Goal: Transaction & Acquisition: Book appointment/travel/reservation

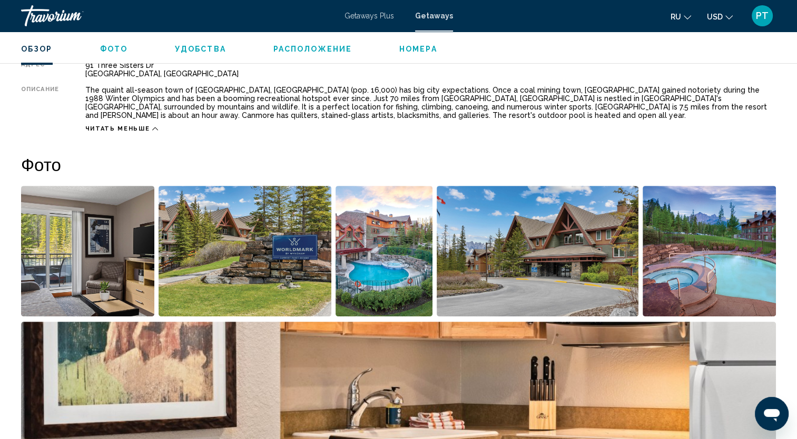
scroll to position [409, 0]
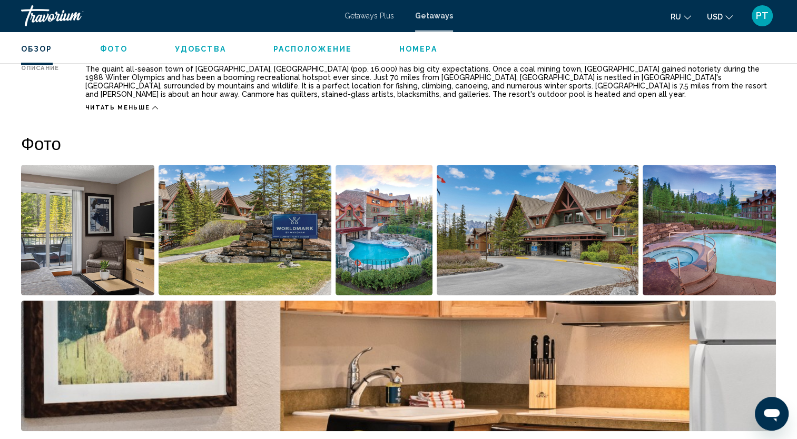
click at [428, 12] on span "Getaways" at bounding box center [434, 16] width 38 height 8
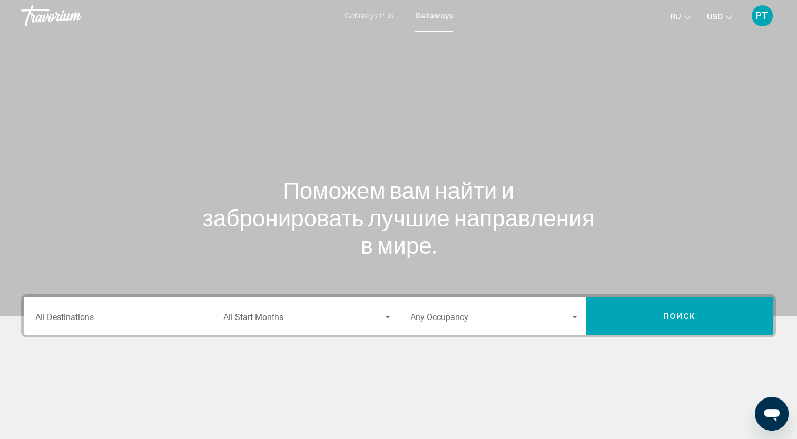
click at [72, 329] on div "Destination All Destinations" at bounding box center [120, 316] width 170 height 33
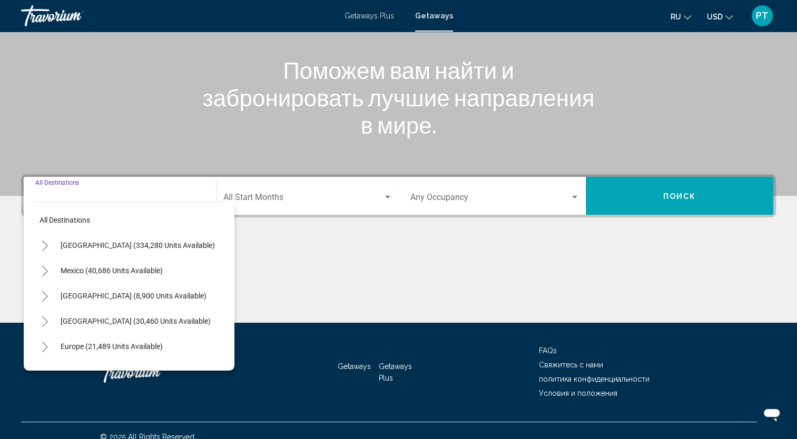
scroll to position [132, 0]
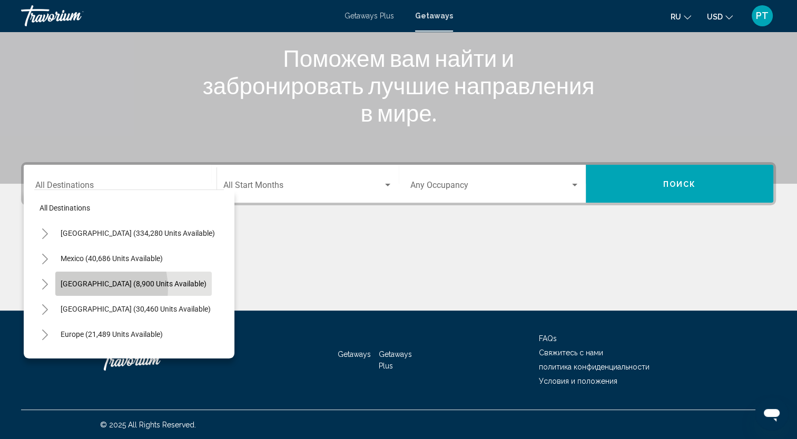
click at [86, 289] on button "Canada (8,900 units available)" at bounding box center [133, 284] width 156 height 24
type input "**********"
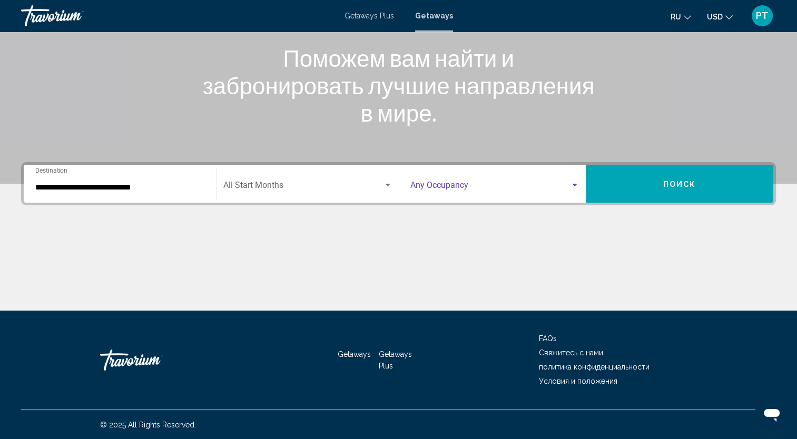
click at [574, 188] on div "Search widget" at bounding box center [574, 185] width 9 height 8
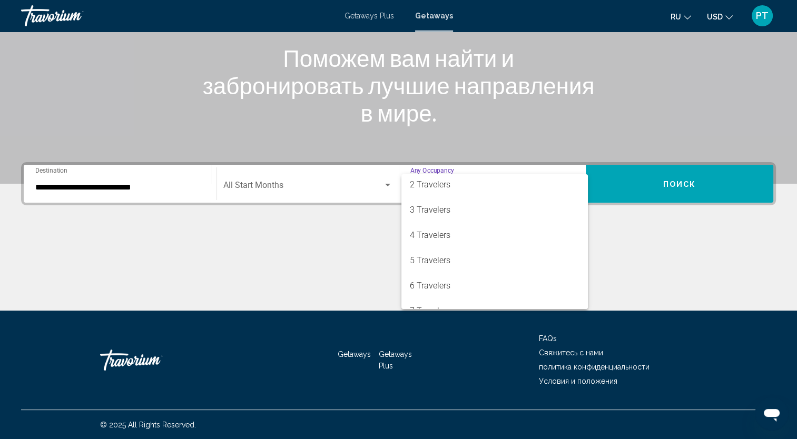
scroll to position [35, 0]
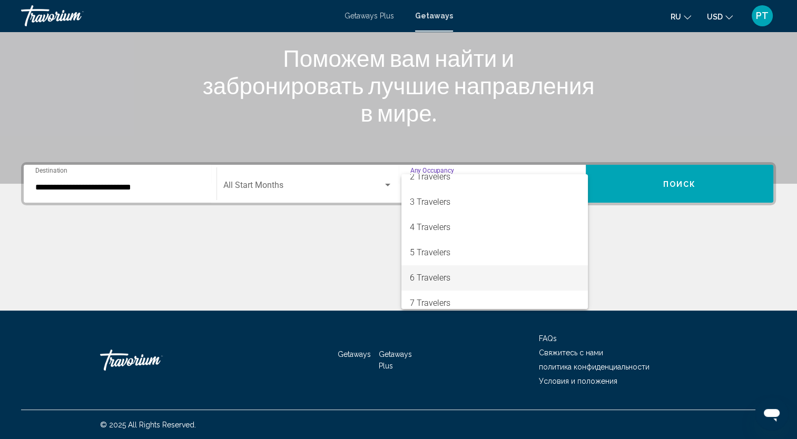
click at [545, 274] on span "6 Travelers" at bounding box center [495, 277] width 170 height 25
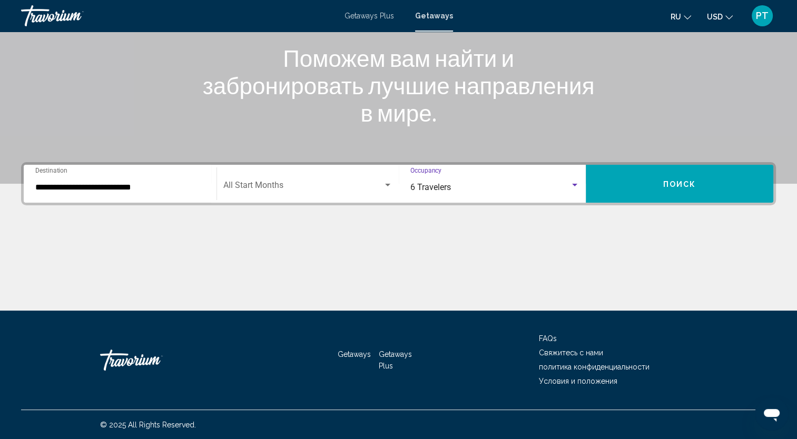
click at [657, 179] on button "Поиск" at bounding box center [679, 184] width 187 height 38
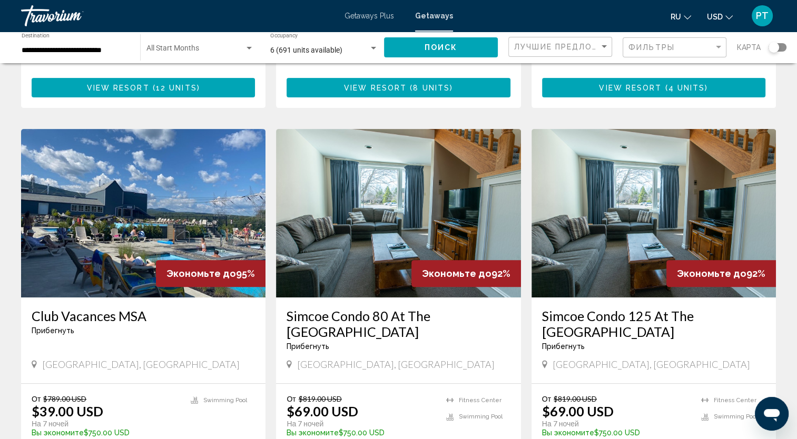
scroll to position [358, 0]
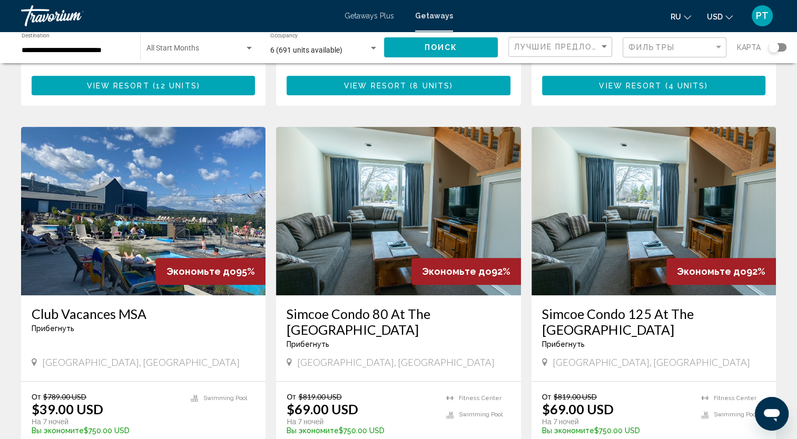
click at [216, 229] on img "Main content" at bounding box center [143, 211] width 244 height 169
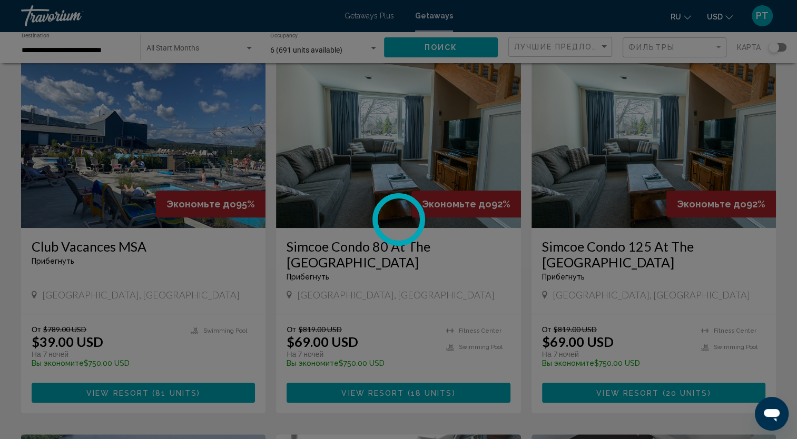
scroll to position [449, 0]
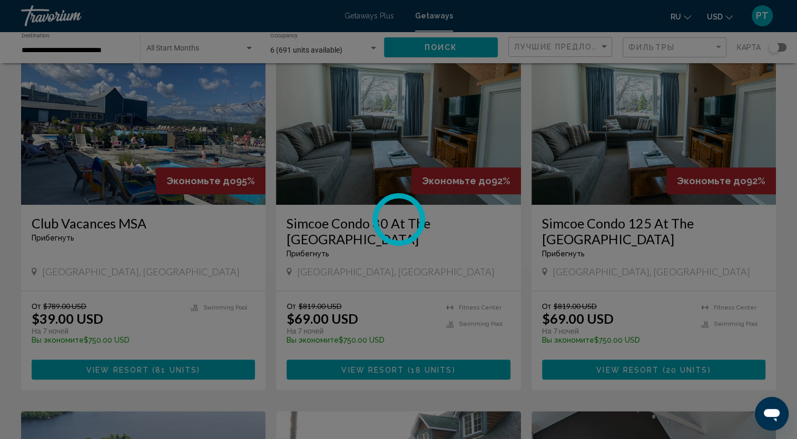
click at [169, 121] on div at bounding box center [398, 219] width 797 height 439
click at [430, 17] on div at bounding box center [398, 219] width 797 height 439
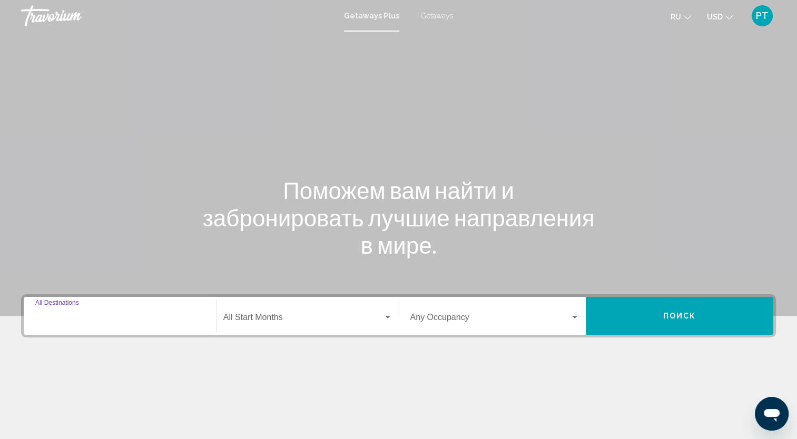
click at [66, 319] on input "Destination All Destinations" at bounding box center [120, 319] width 170 height 9
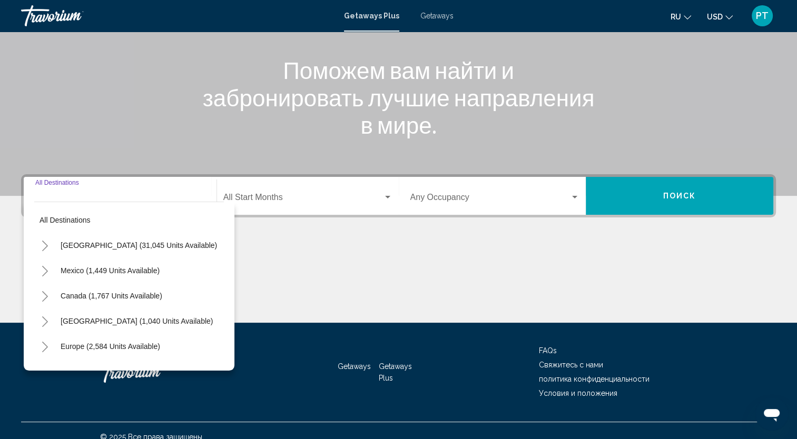
scroll to position [132, 0]
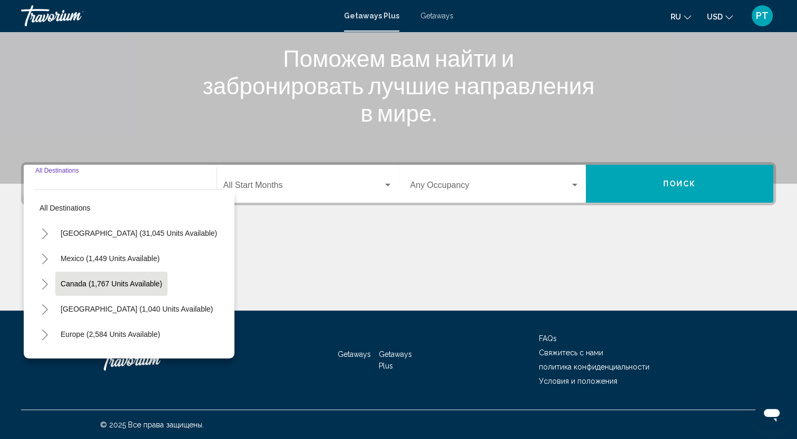
click at [102, 283] on span "Canada (1,767 units available)" at bounding box center [112, 284] width 102 height 8
type input "**********"
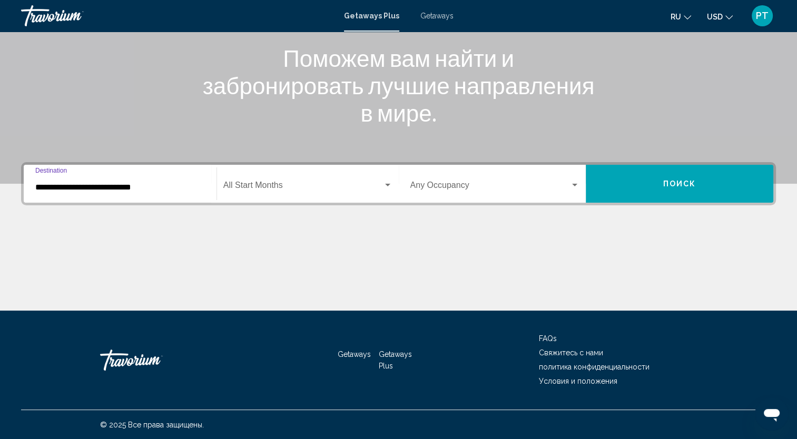
click at [575, 185] on div "Search widget" at bounding box center [574, 185] width 5 height 3
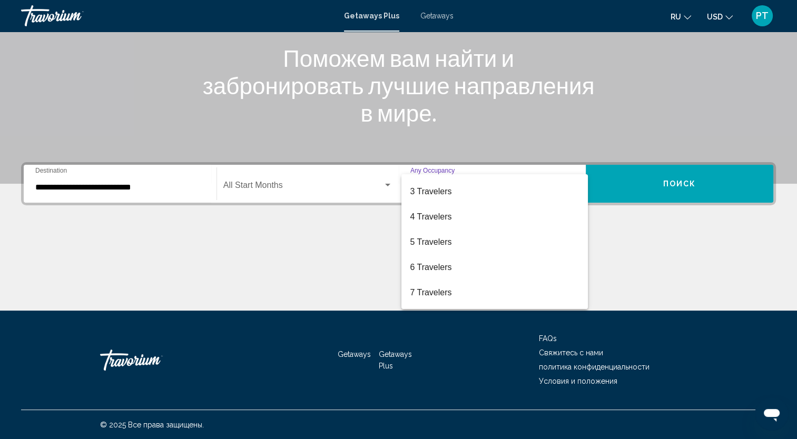
scroll to position [46, 0]
click at [551, 265] on span "6 Travelers" at bounding box center [495, 266] width 170 height 25
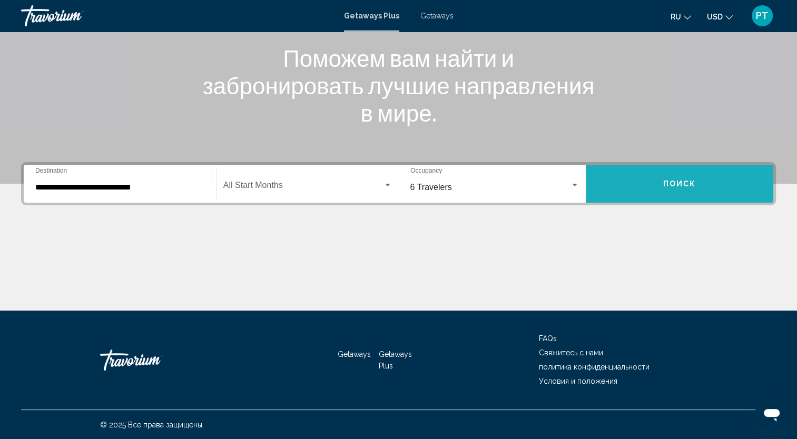
click at [663, 166] on button "Поиск" at bounding box center [679, 184] width 187 height 38
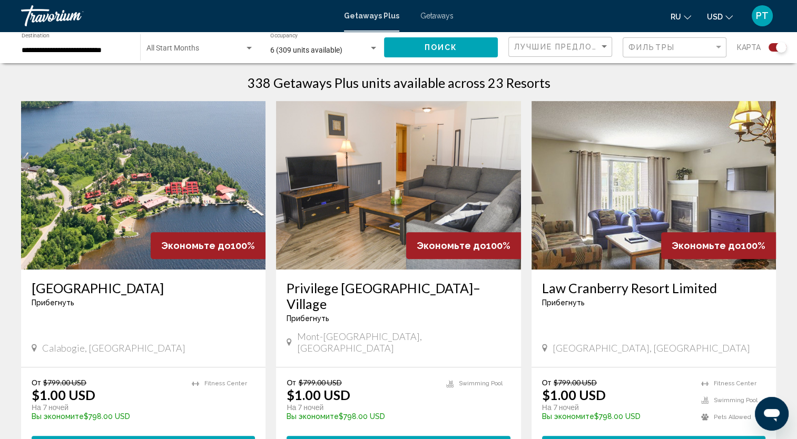
scroll to position [337, 0]
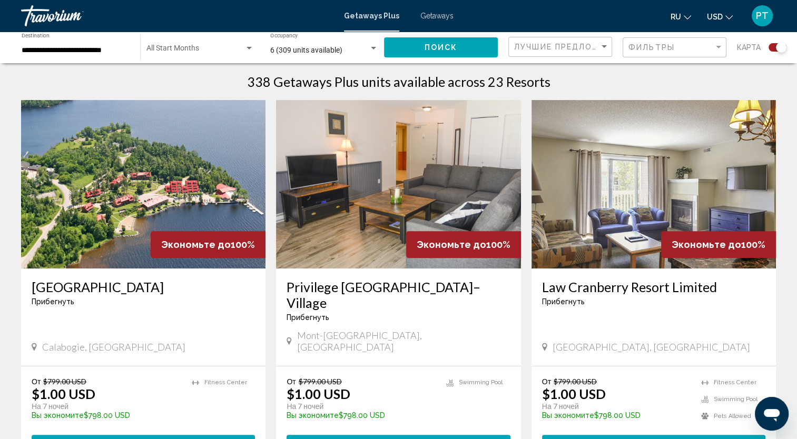
click at [751, 41] on span "карта" at bounding box center [749, 47] width 24 height 15
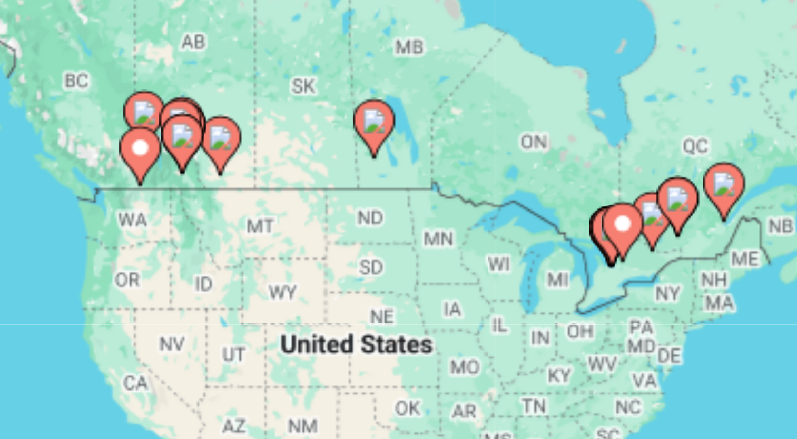
click at [130, 147] on image "Main content" at bounding box center [130, 147] width 6 height 6
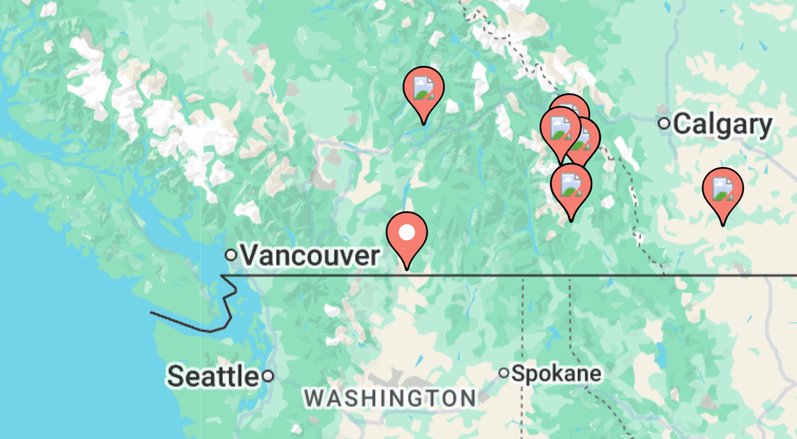
click at [396, 222] on image "Main content" at bounding box center [398, 222] width 6 height 6
type input "**********"
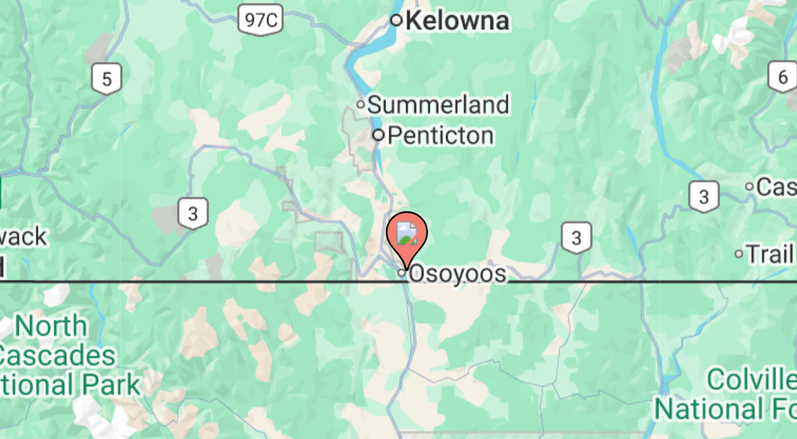
click at [396, 222] on image "Main content" at bounding box center [398, 222] width 6 height 6
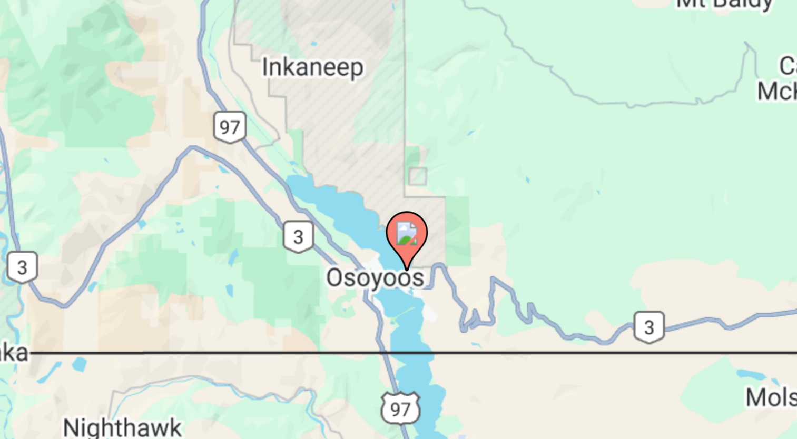
click at [399, 219] on image "Main content" at bounding box center [398, 222] width 6 height 6
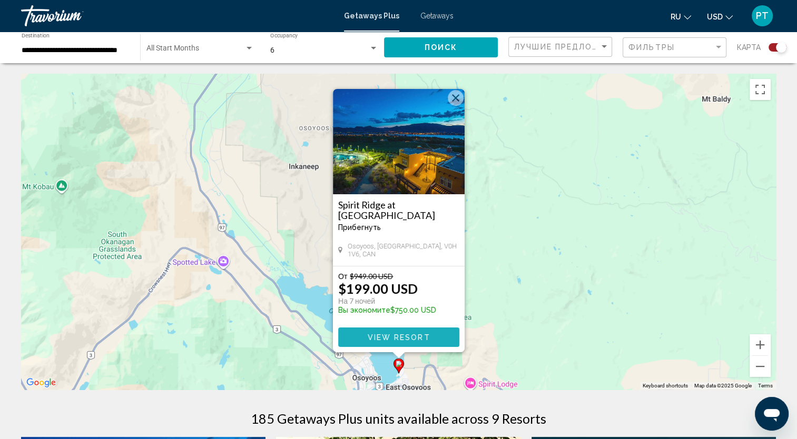
click at [398, 336] on span "View Resort" at bounding box center [398, 337] width 63 height 8
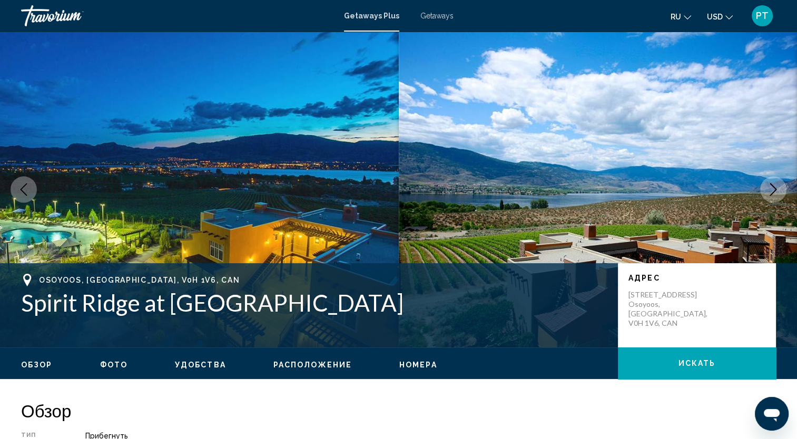
click at [774, 181] on button "Next image" at bounding box center [773, 189] width 26 height 26
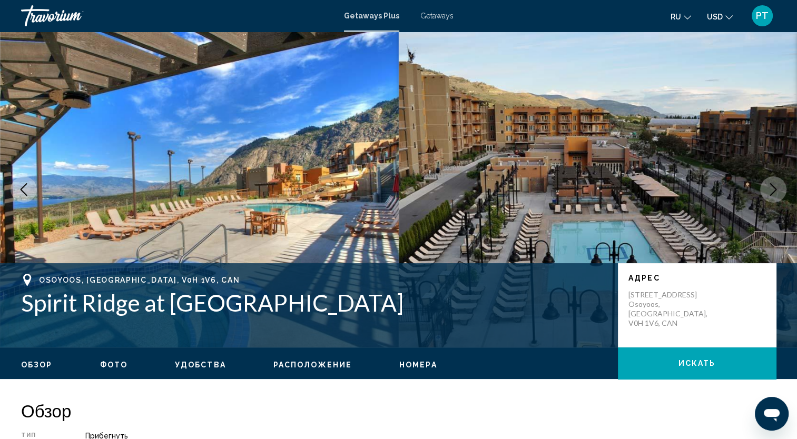
click at [774, 181] on button "Next image" at bounding box center [773, 189] width 26 height 26
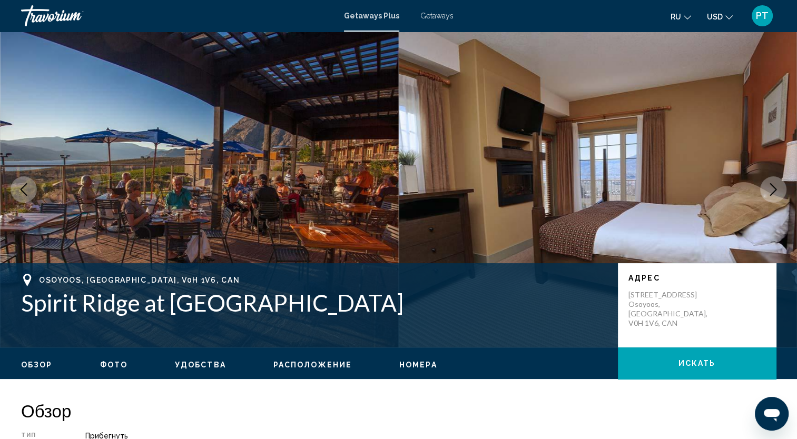
click at [774, 181] on button "Next image" at bounding box center [773, 189] width 26 height 26
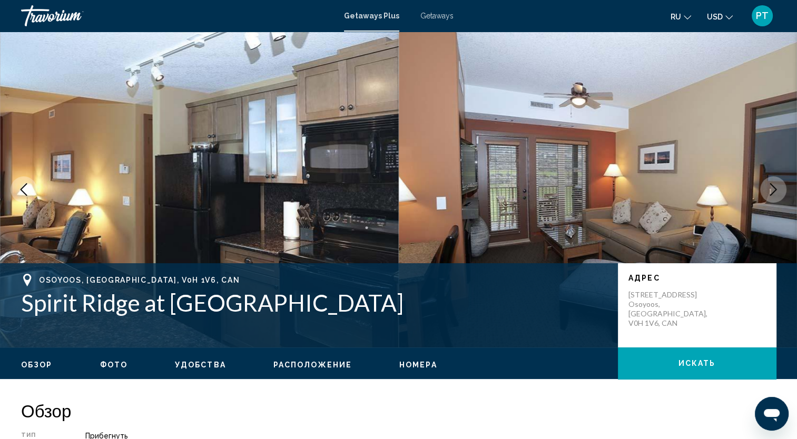
click at [774, 181] on button "Next image" at bounding box center [773, 189] width 26 height 26
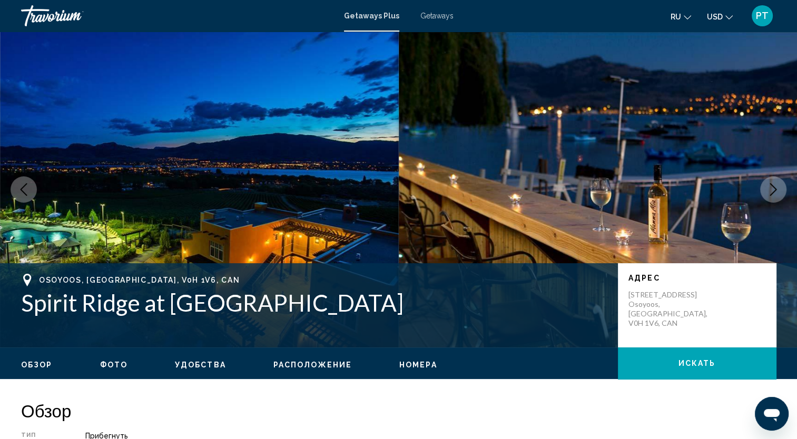
click at [774, 181] on button "Next image" at bounding box center [773, 189] width 26 height 26
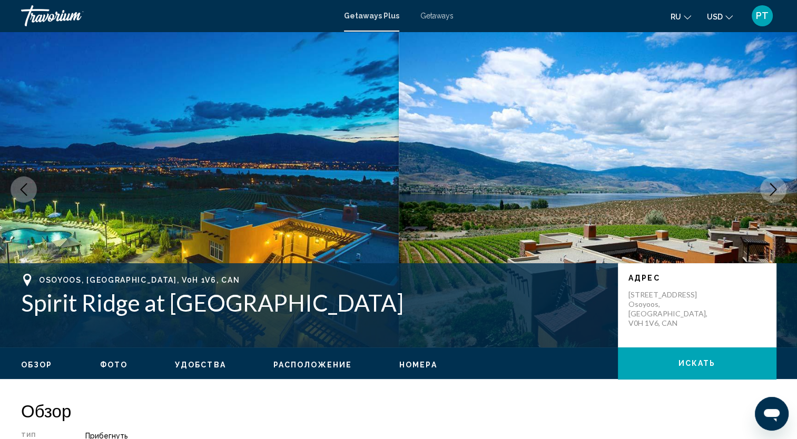
click at [205, 363] on span "Удобства" at bounding box center [200, 365] width 51 height 8
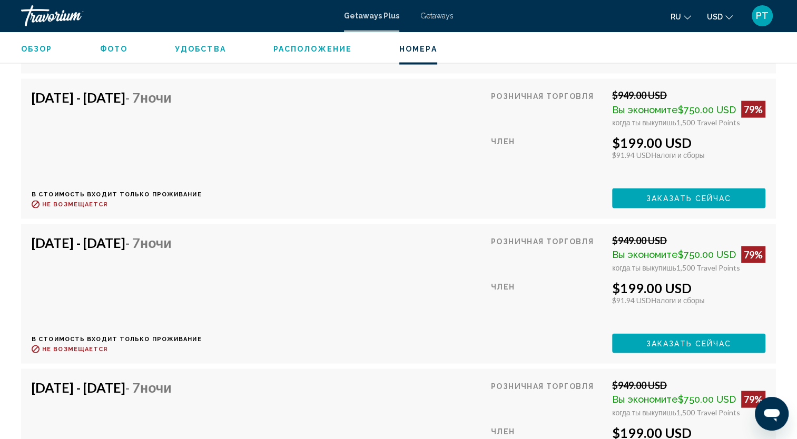
scroll to position [2114, 0]
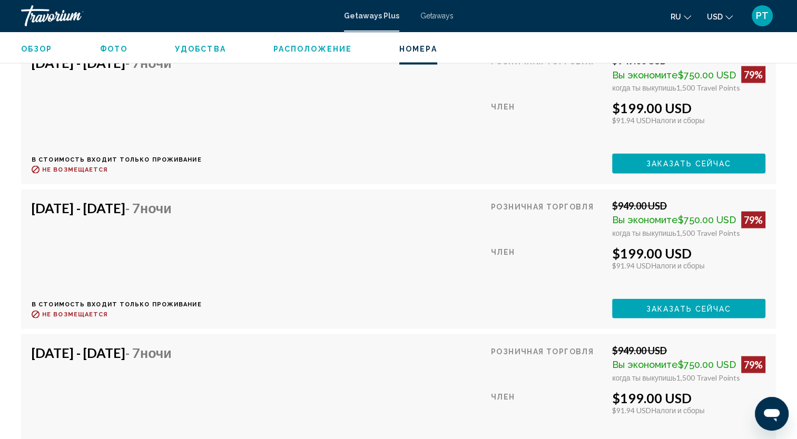
click at [200, 370] on div "[DATE] - [DATE] - 7 ночи В стоимость входит только проживание Возврат до : Не в…" at bounding box center [117, 404] width 170 height 118
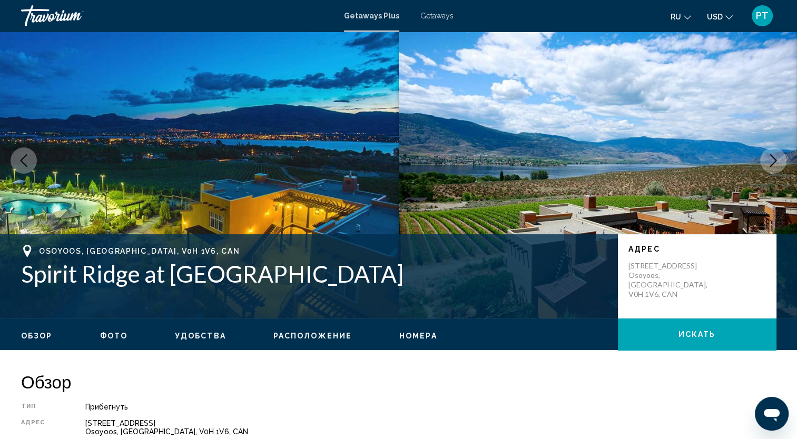
scroll to position [27, 0]
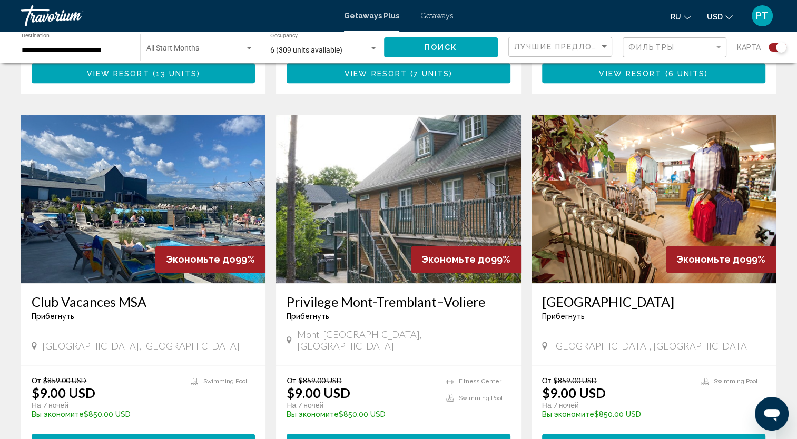
scroll to position [1095, 0]
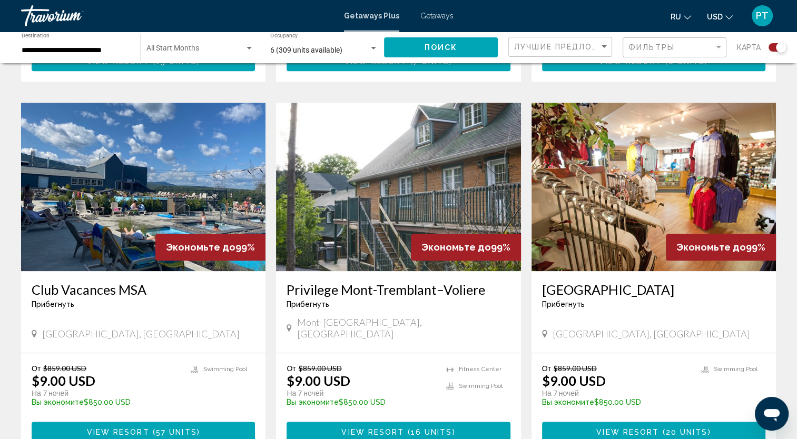
click at [691, 202] on img "Main content" at bounding box center [653, 187] width 244 height 169
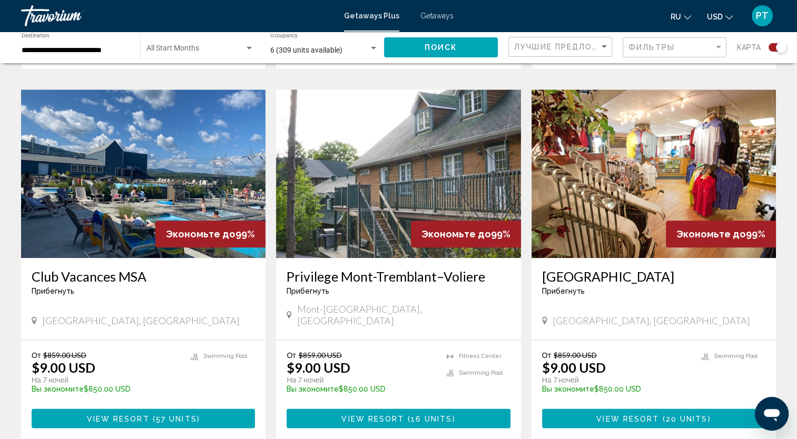
scroll to position [1095, 0]
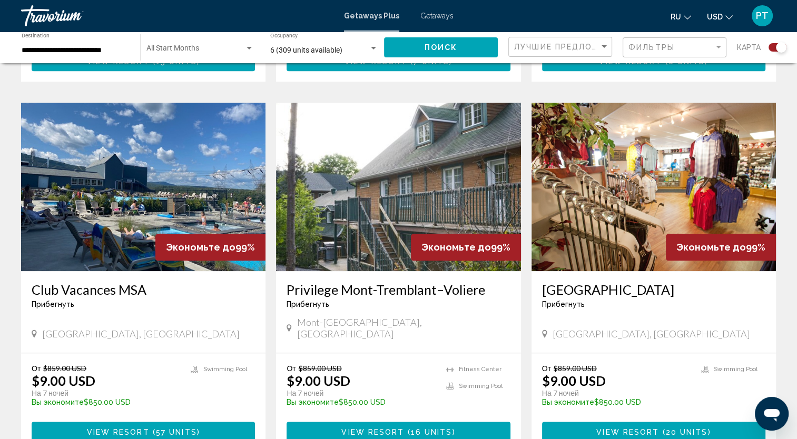
click at [107, 144] on img "Main content" at bounding box center [143, 187] width 244 height 169
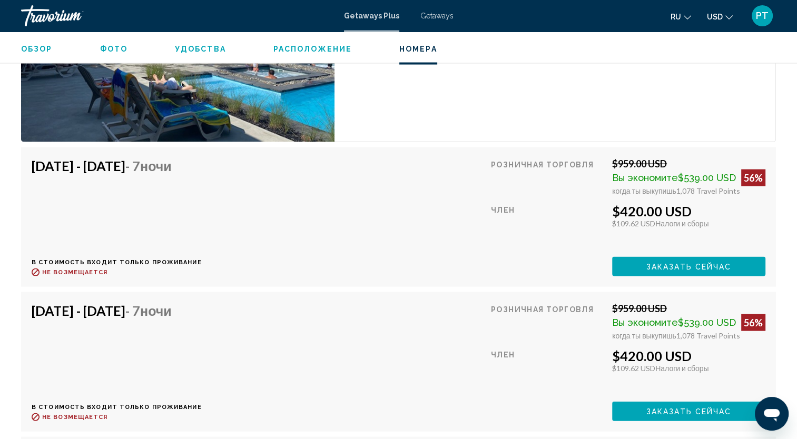
scroll to position [2083, 0]
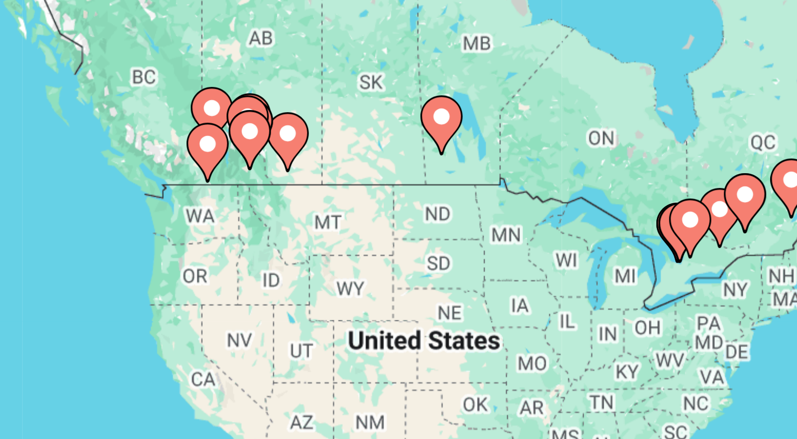
click at [133, 136] on image "Main content" at bounding box center [131, 138] width 6 height 6
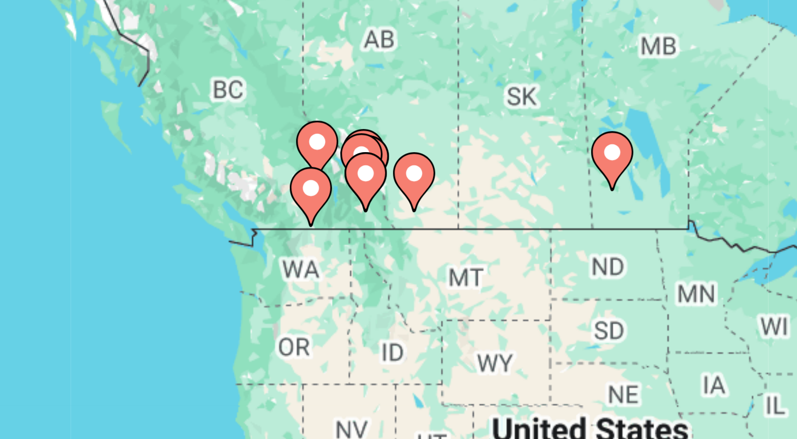
click at [133, 136] on div "To activate drag with keyboard, press Alt + Enter. Once in keyboard drag state,…" at bounding box center [398, 232] width 755 height 316
